Goal: Task Accomplishment & Management: Use online tool/utility

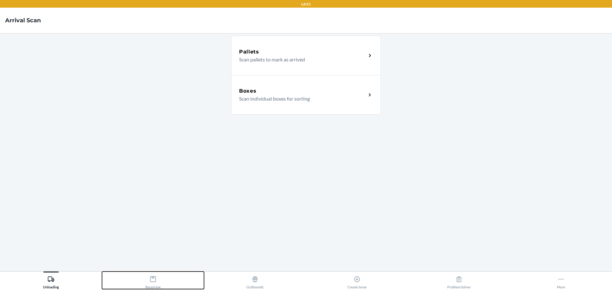
click at [149, 272] on button "Receiving" at bounding box center [153, 281] width 102 height 18
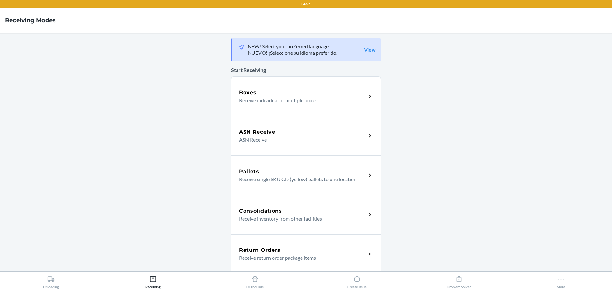
click at [251, 81] on div "Boxes Receive individual or multiple boxes" at bounding box center [306, 96] width 150 height 40
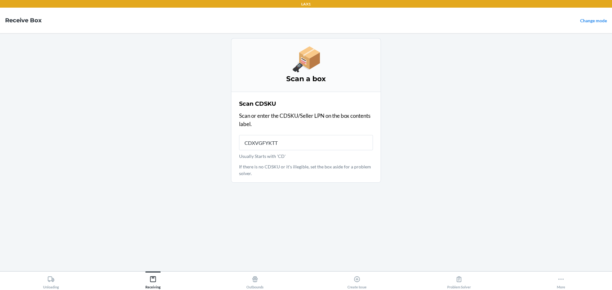
type input "CDXVGFYKTTT"
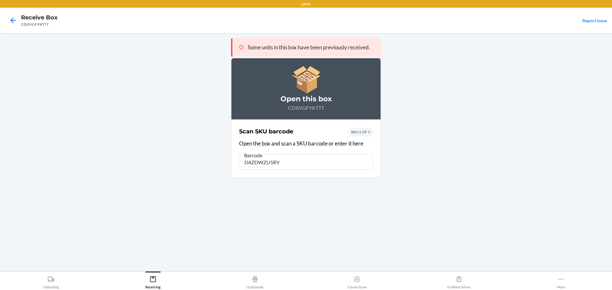
type input "D4ZDWZU5RY4"
